Goal: Task Accomplishment & Management: Manage account settings

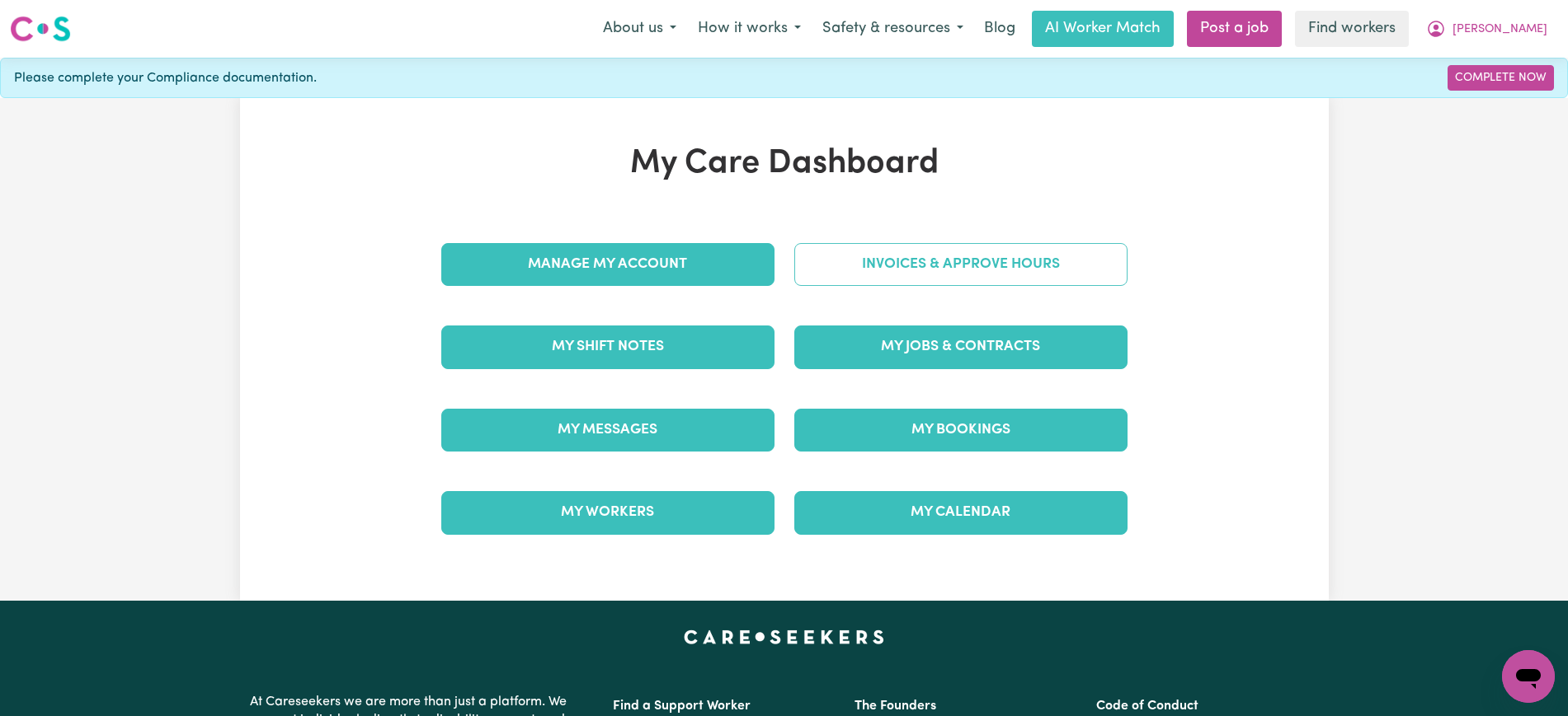
click at [951, 266] on link "Invoices & Approve Hours" at bounding box center [960, 265] width 333 height 43
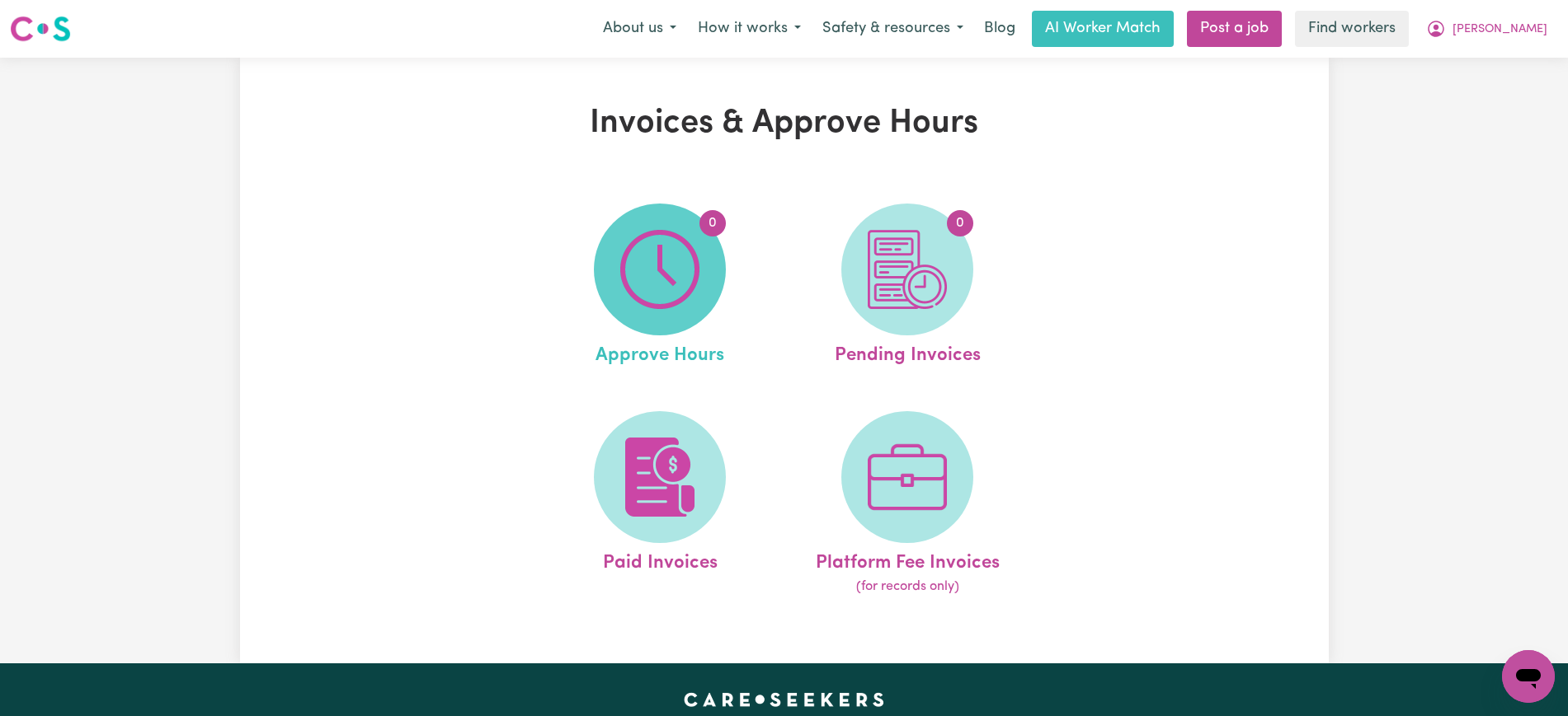
click at [639, 271] on img at bounding box center [660, 269] width 80 height 80
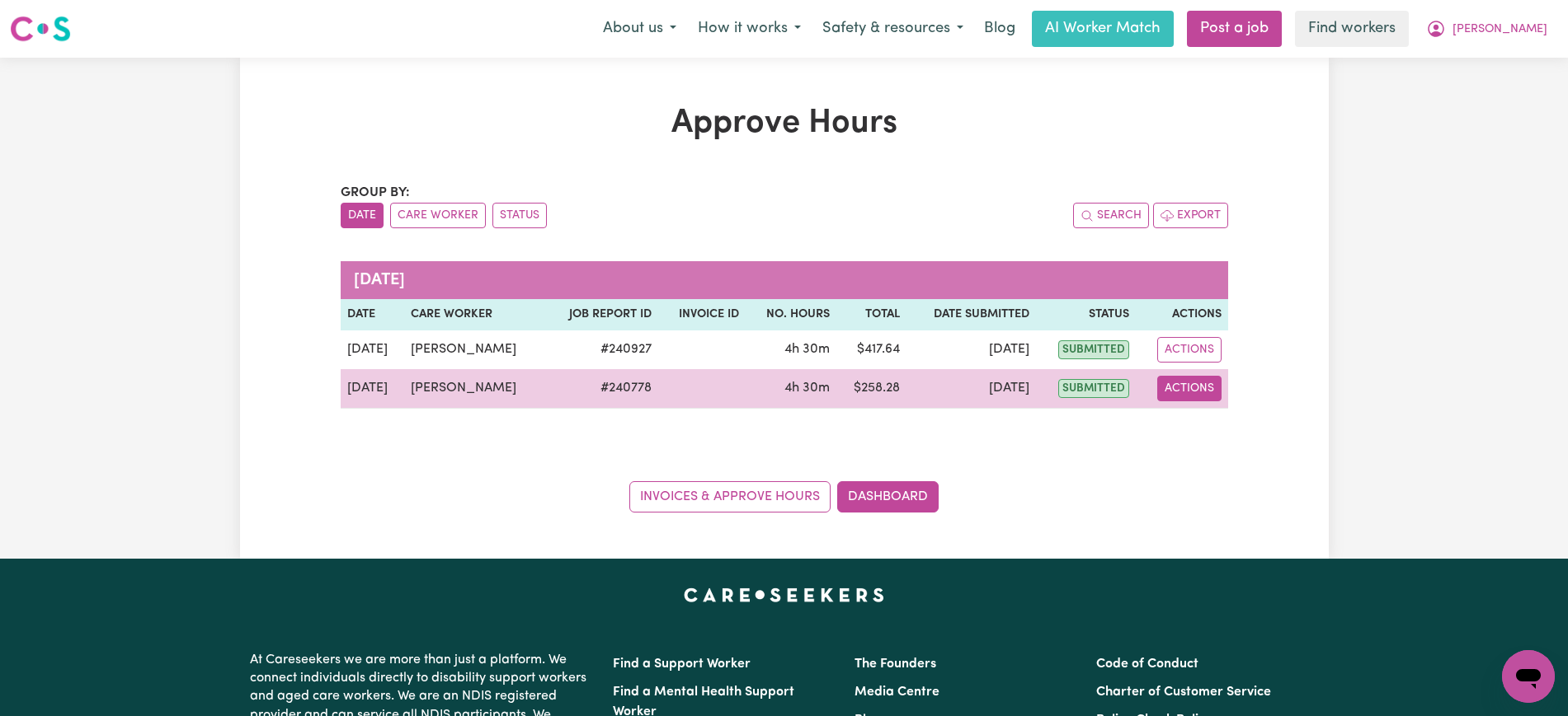
drag, startPoint x: 1186, startPoint y: 381, endPoint x: 1187, endPoint y: 394, distance: 13.0
click at [1184, 381] on button "Actions" at bounding box center [1189, 388] width 64 height 26
drag, startPoint x: 1187, startPoint y: 394, endPoint x: 1205, endPoint y: 431, distance: 41.1
click at [1205, 431] on link "View Job Report" at bounding box center [1229, 427] width 141 height 33
select select "pm"
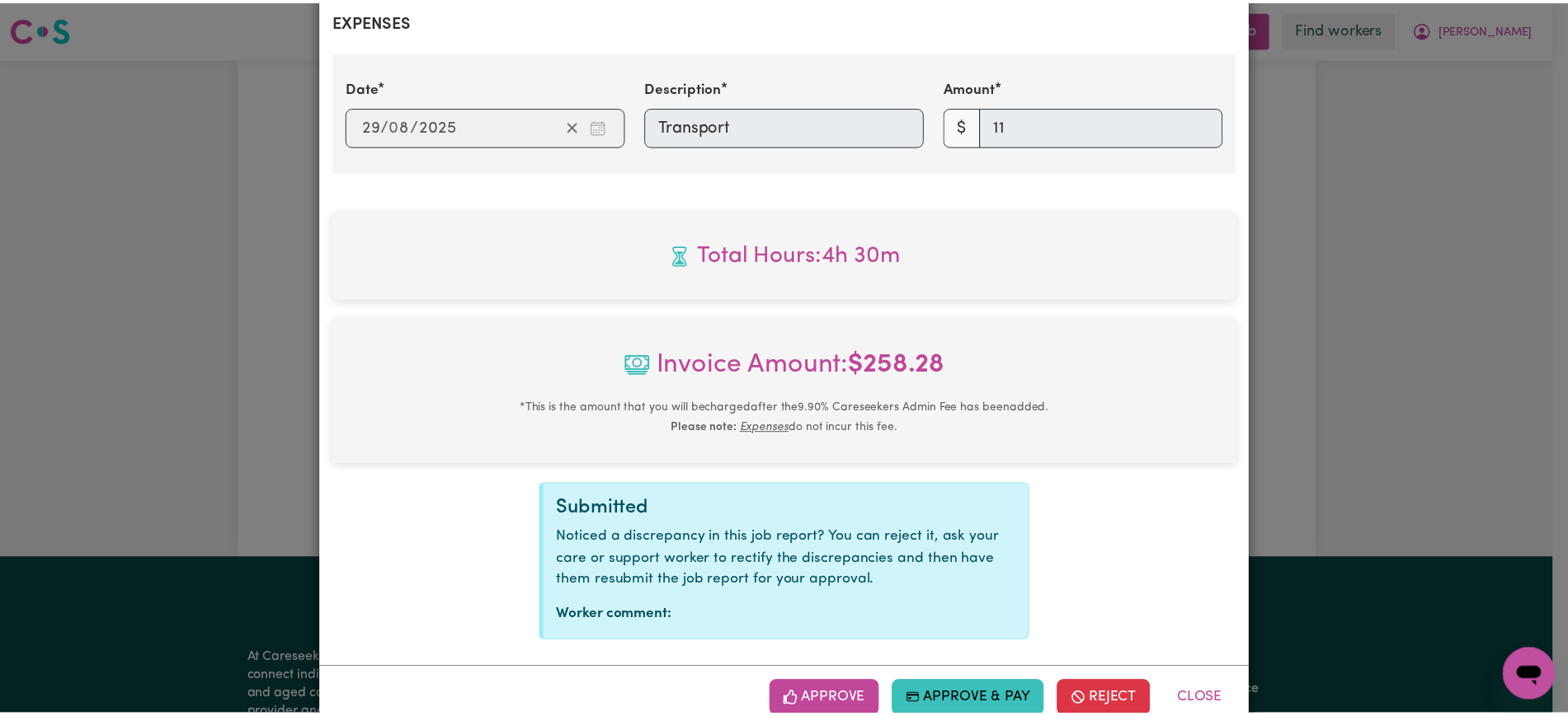
scroll to position [657, 0]
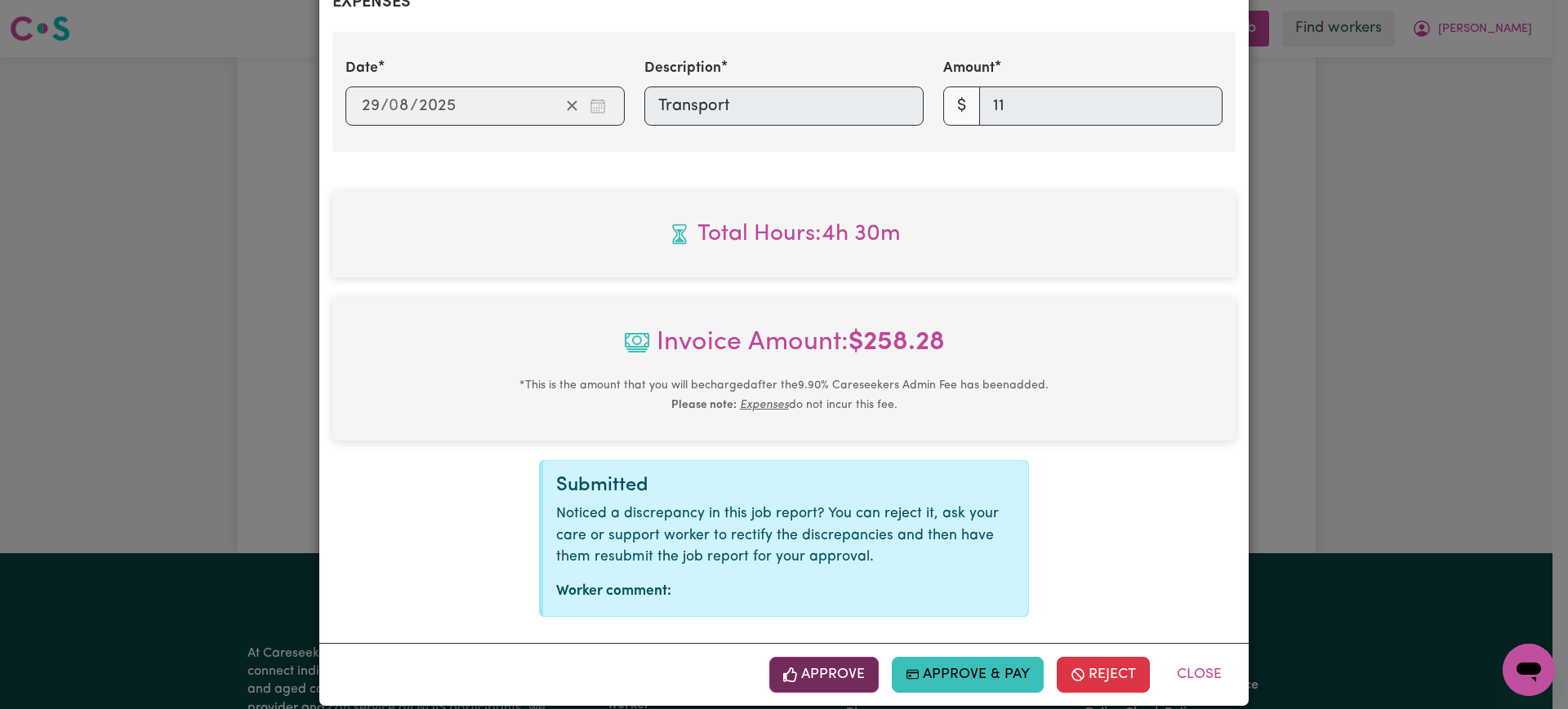
click at [847, 657] on button "Approve" at bounding box center [823, 675] width 109 height 36
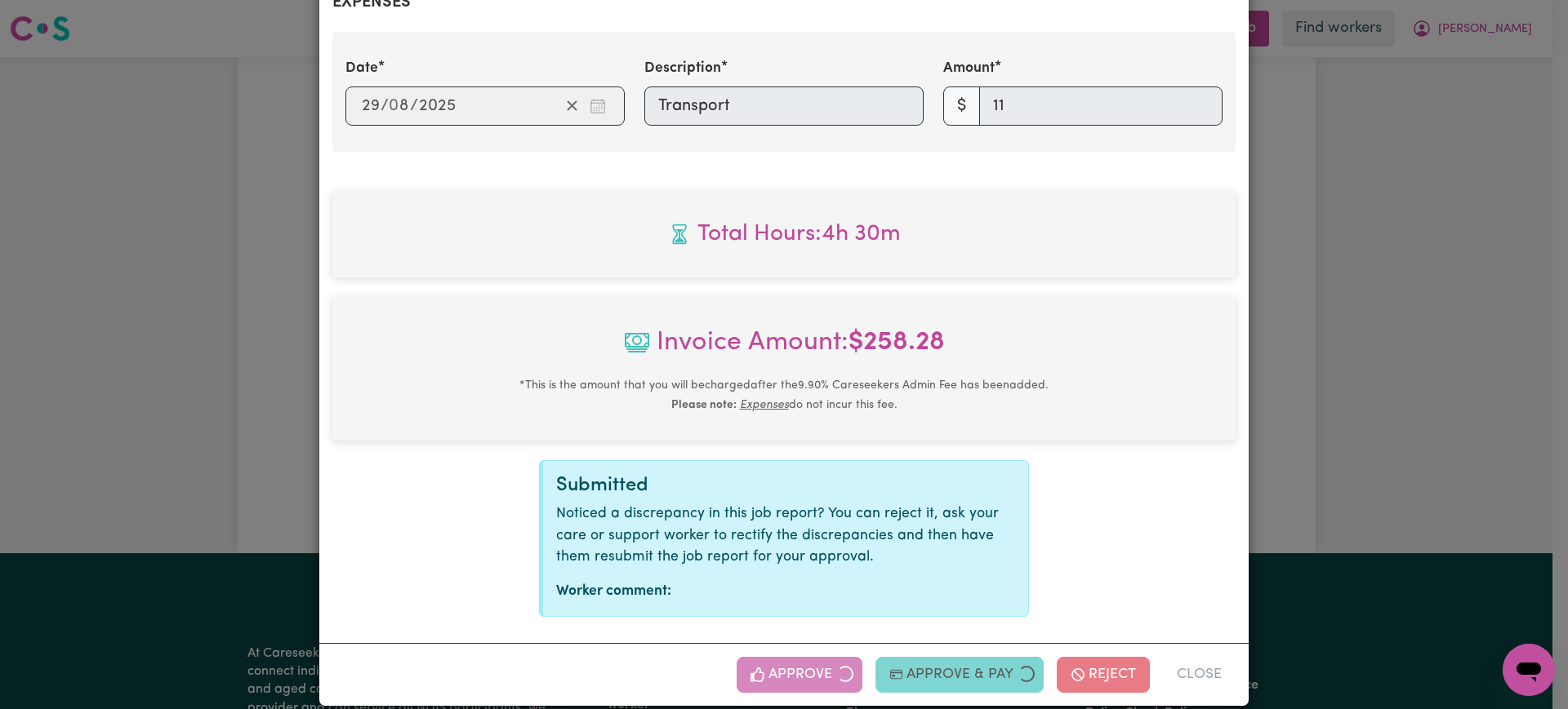
click at [1467, 264] on div "Job Report # 240778 - [PERSON_NAME] Summary Job report # 240778 Client name: [P…" at bounding box center [784, 354] width 1568 height 709
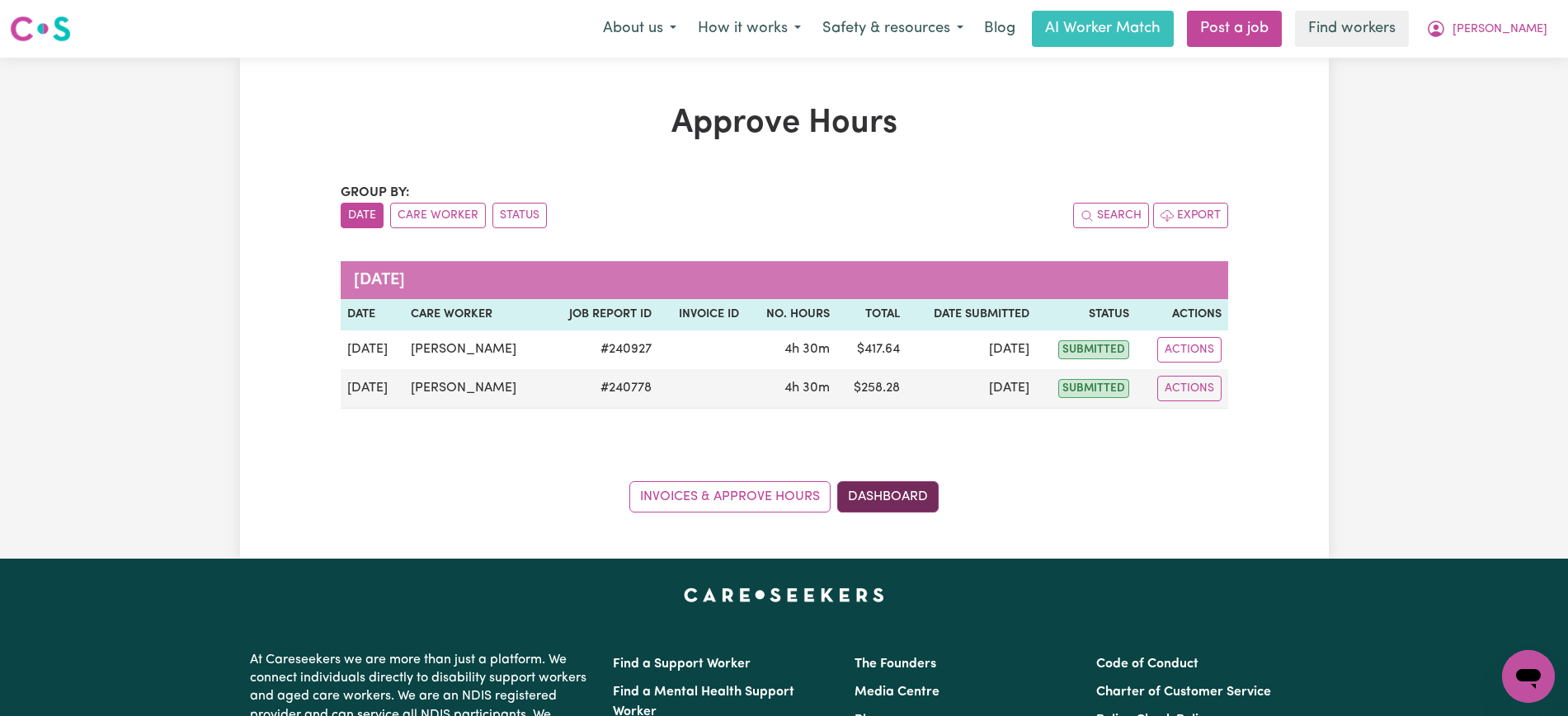
click at [870, 502] on link "Dashboard" at bounding box center [888, 497] width 102 height 32
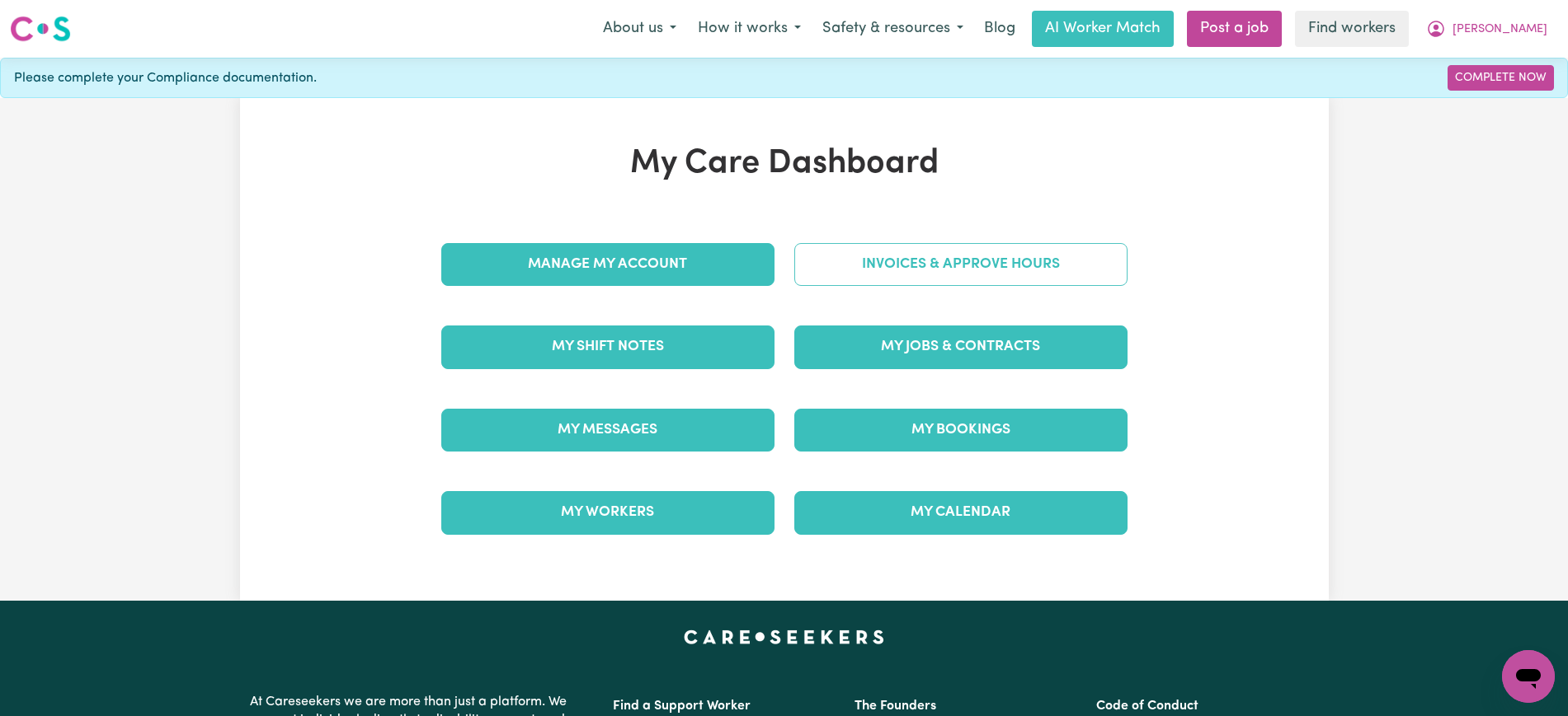
click at [918, 267] on link "Invoices & Approve Hours" at bounding box center [960, 265] width 333 height 43
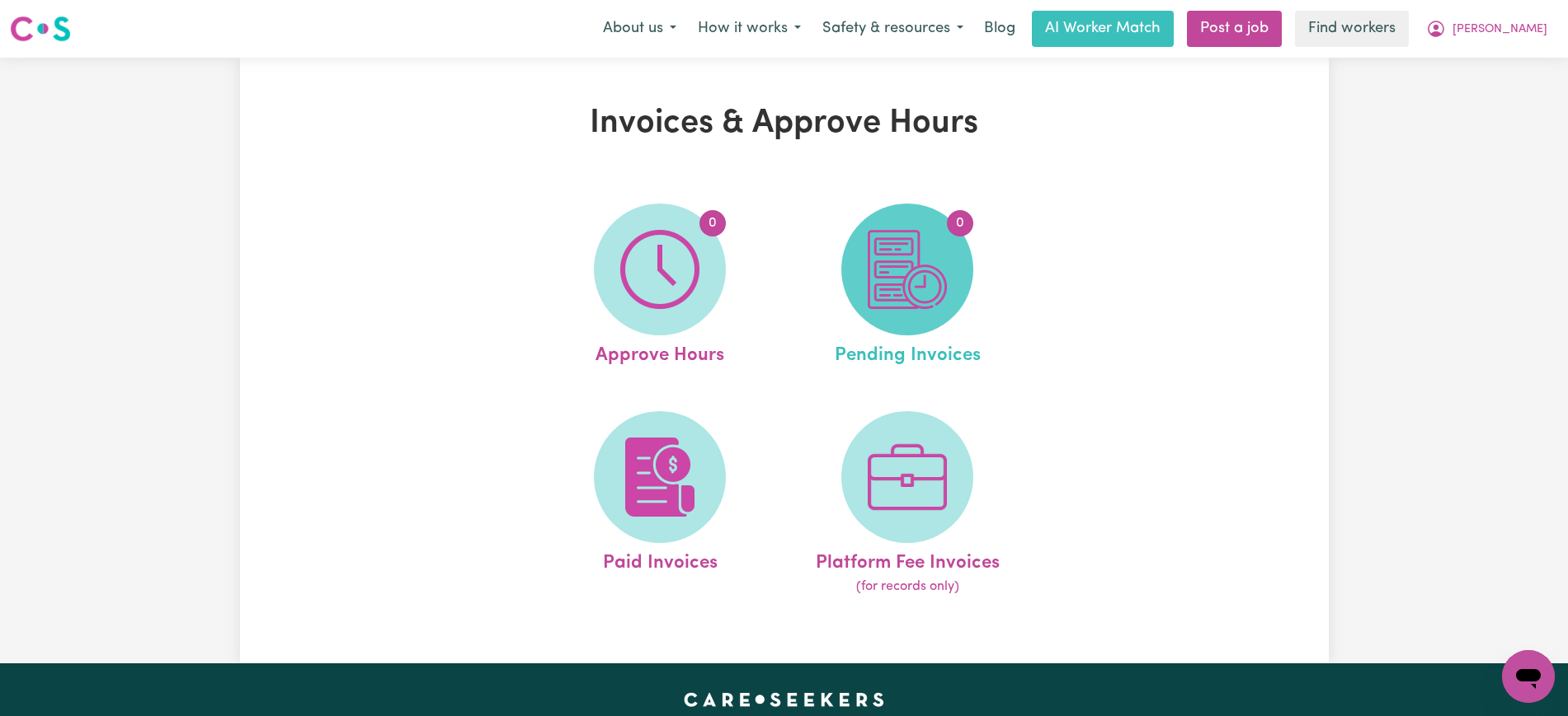
click at [916, 291] on img at bounding box center [907, 269] width 80 height 80
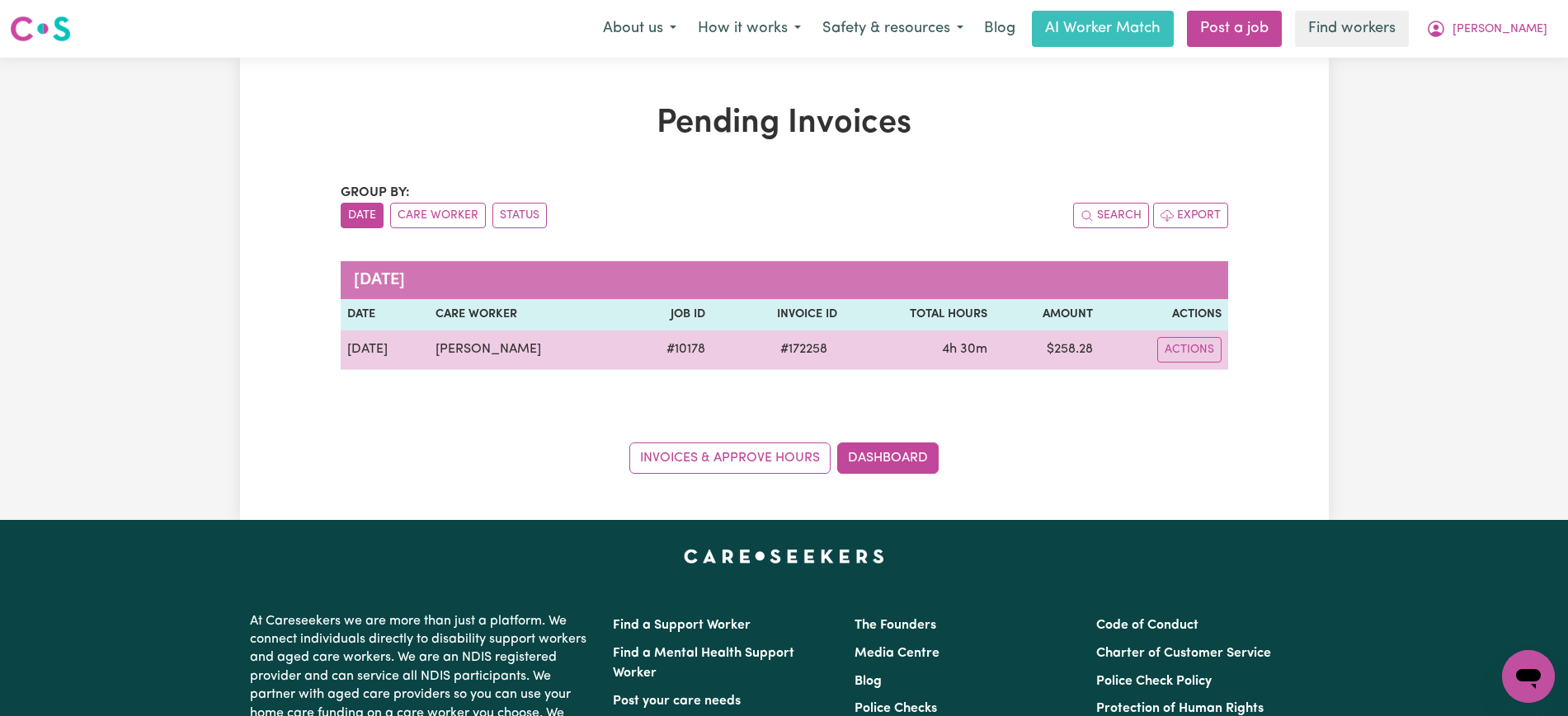
click at [806, 339] on span "# 172258" at bounding box center [804, 349] width 67 height 20
click at [803, 357] on span "# 172258" at bounding box center [804, 349] width 67 height 20
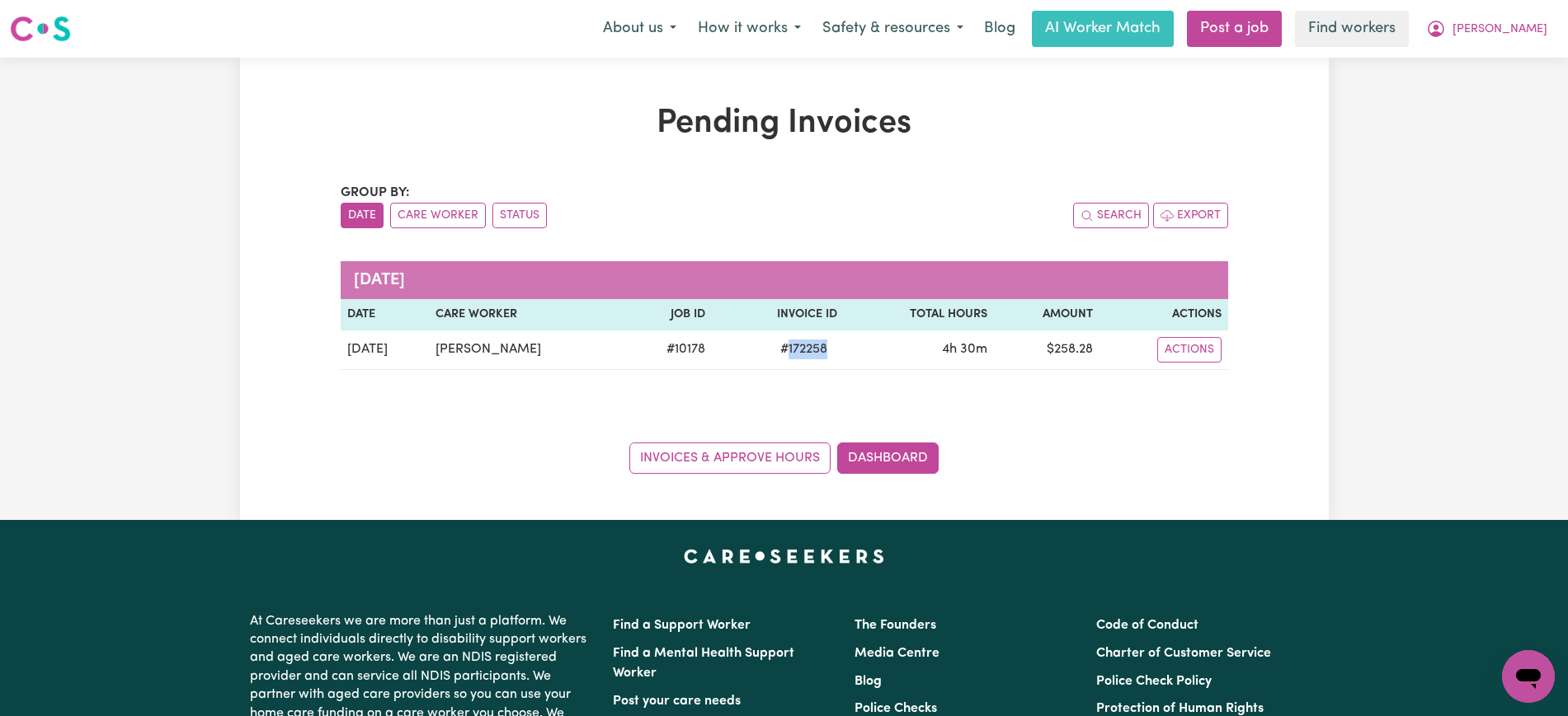
copy span "172258"
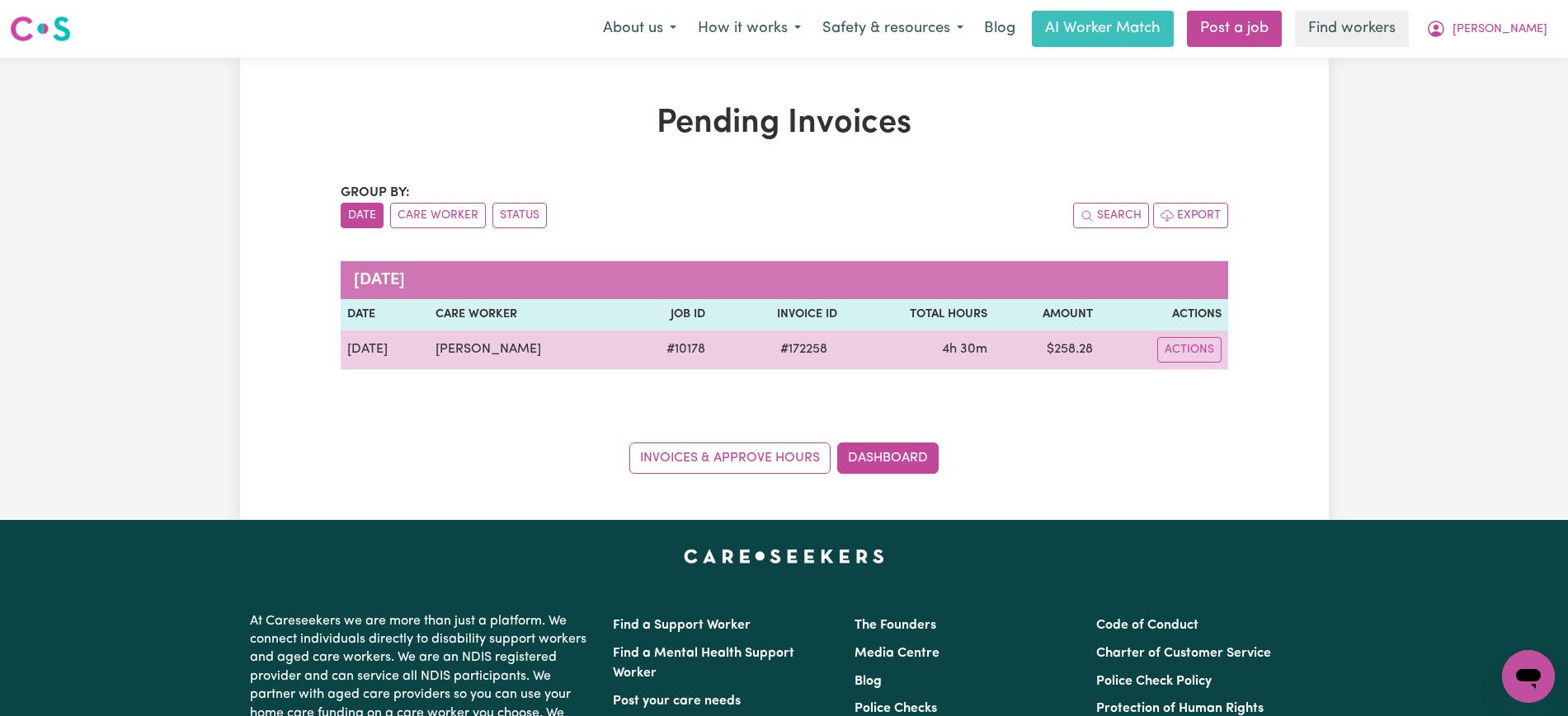
click at [1066, 345] on td "$ 258.28" at bounding box center [1045, 350] width 105 height 39
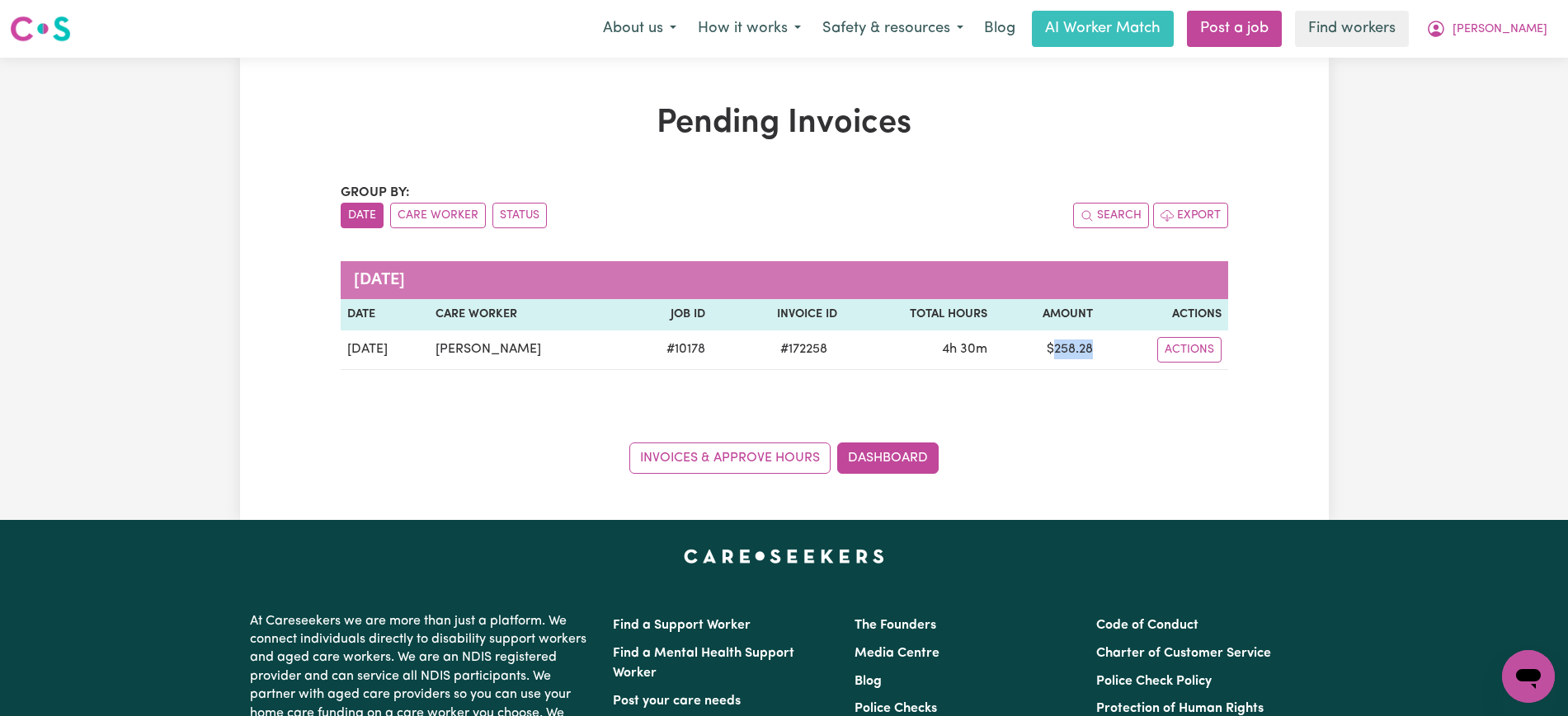
copy td "258.28"
drag, startPoint x: 1545, startPoint y: 22, endPoint x: 1537, endPoint y: 35, distance: 15.3
click at [1544, 22] on span "[PERSON_NAME]" at bounding box center [1499, 29] width 95 height 18
click at [1509, 100] on link "Logout" at bounding box center [1492, 95] width 130 height 32
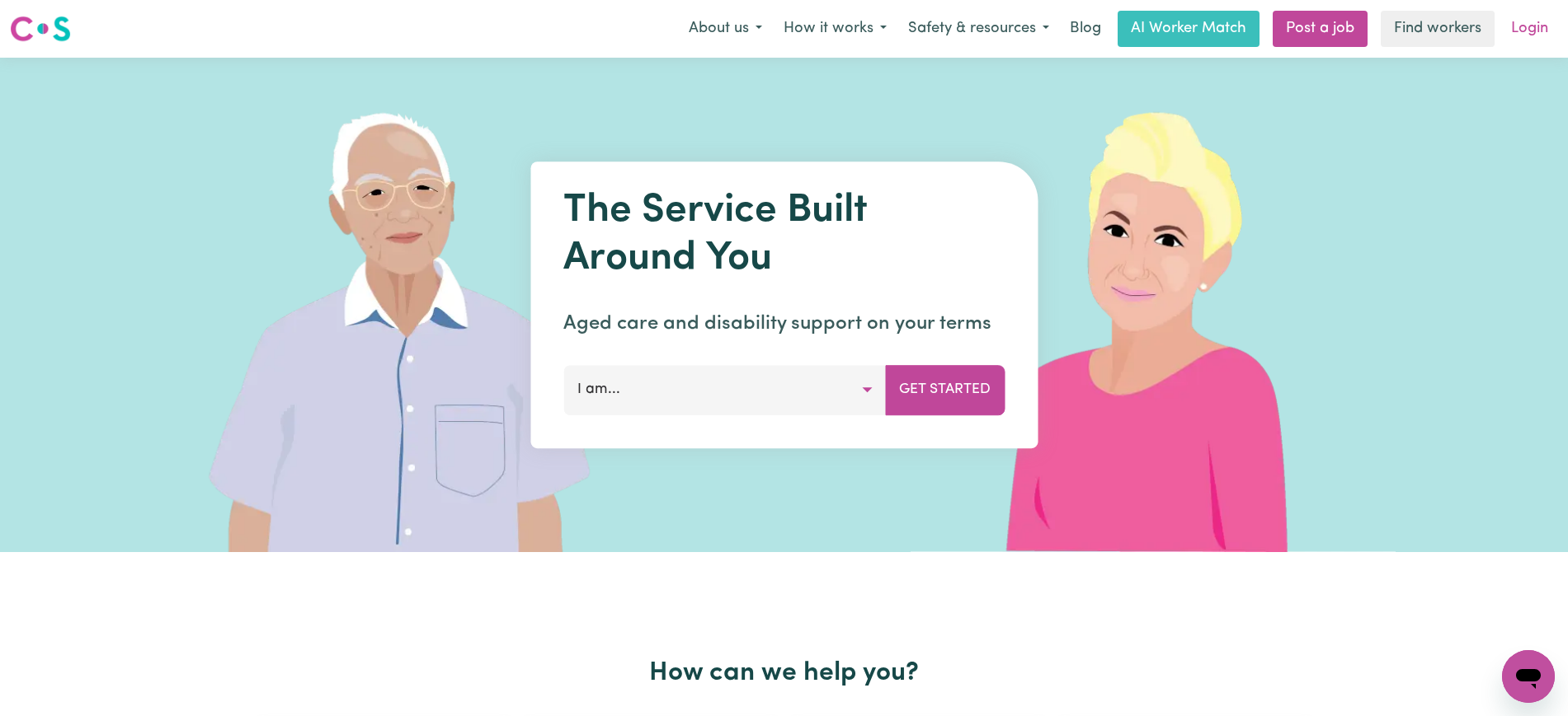
click at [1533, 30] on link "Login" at bounding box center [1529, 29] width 57 height 36
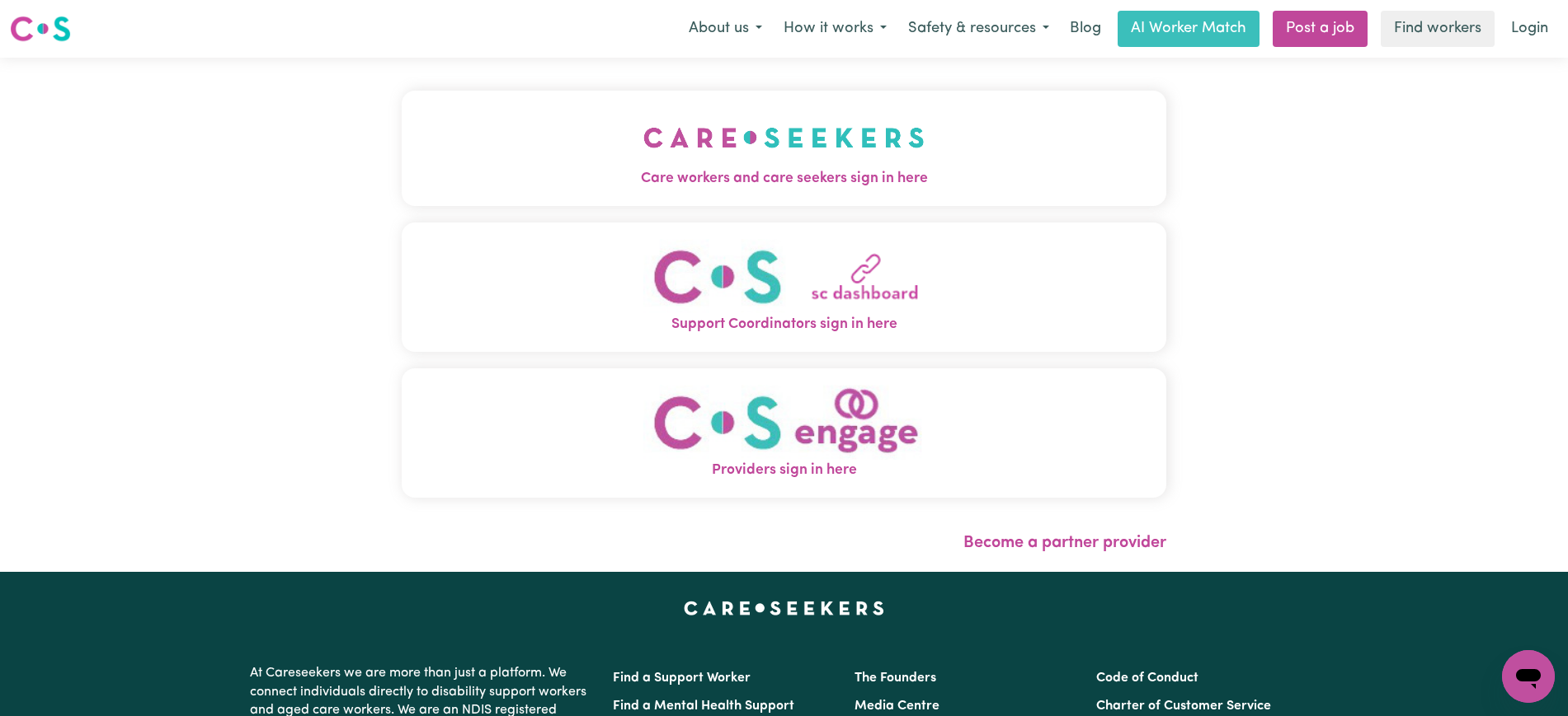
click at [638, 145] on button "Care workers and care seekers sign in here" at bounding box center [784, 149] width 764 height 115
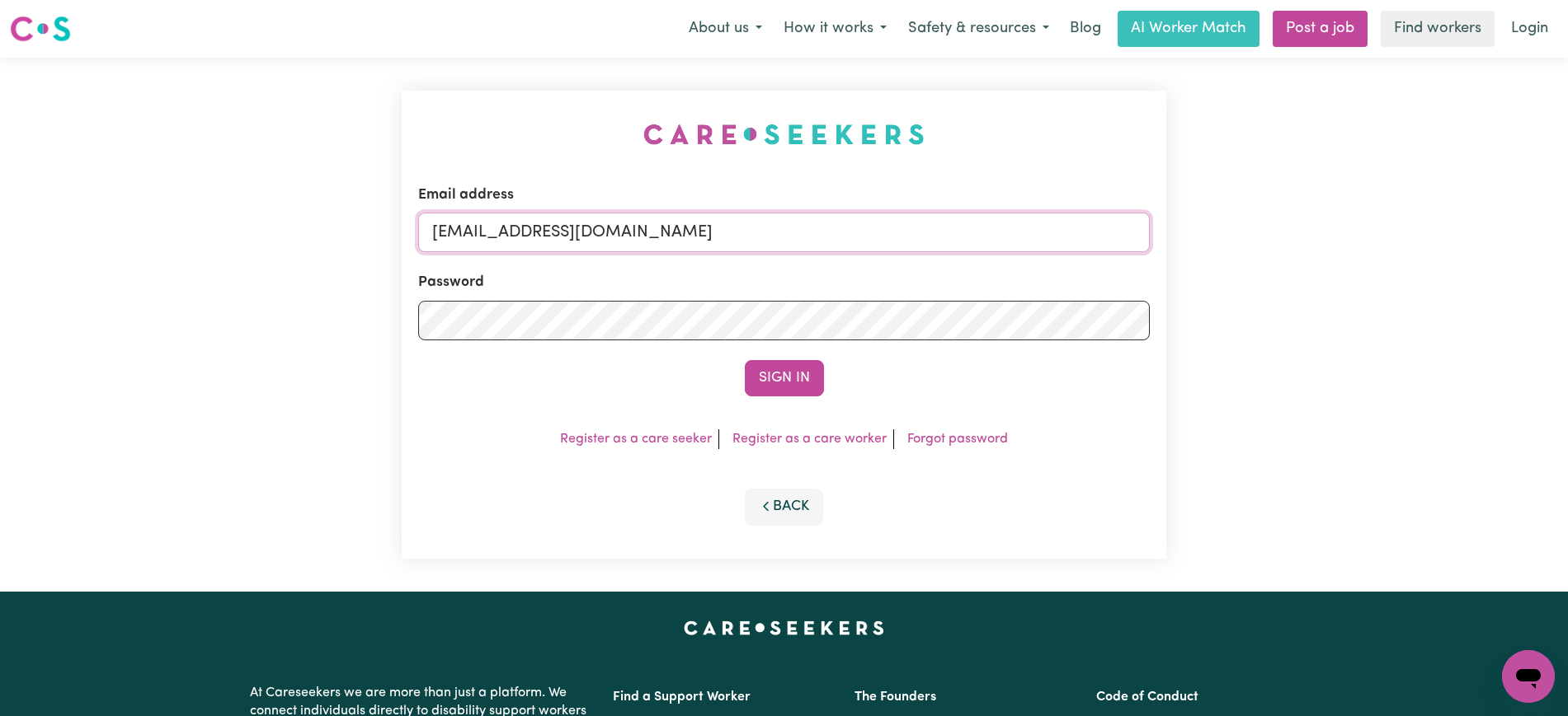
drag, startPoint x: 531, startPoint y: 232, endPoint x: 1487, endPoint y: 243, distance: 956.1
click at [1487, 243] on div "Email address [EMAIL_ADDRESS][DOMAIN_NAME] Password Sign In Register as a care …" at bounding box center [784, 324] width 1568 height 534
type input "[EMAIL_ADDRESS][DOMAIN_NAME]"
click at [745, 360] on button "Sign In" at bounding box center [784, 379] width 80 height 36
